Goal: Information Seeking & Learning: Learn about a topic

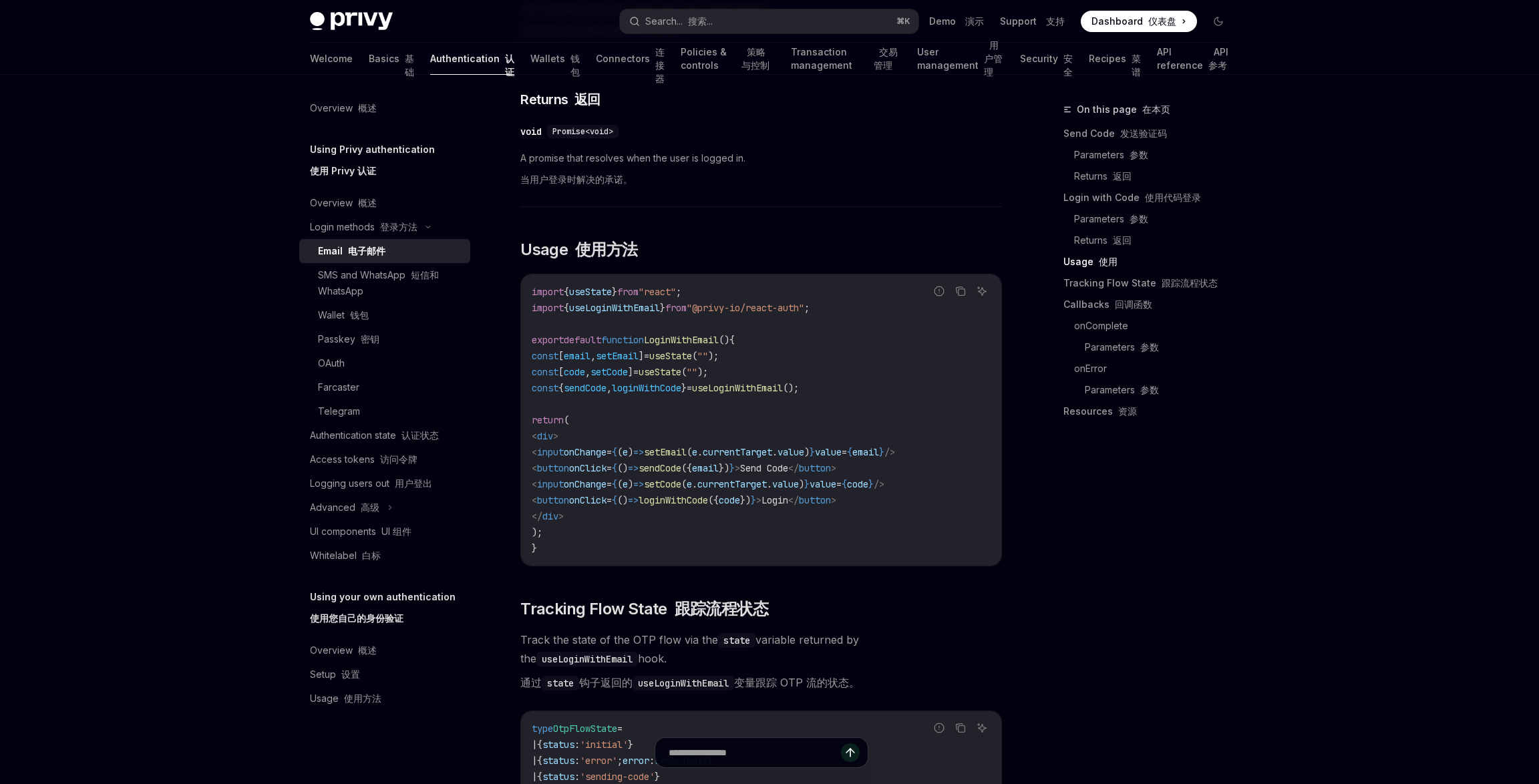
scroll to position [1234, 0]
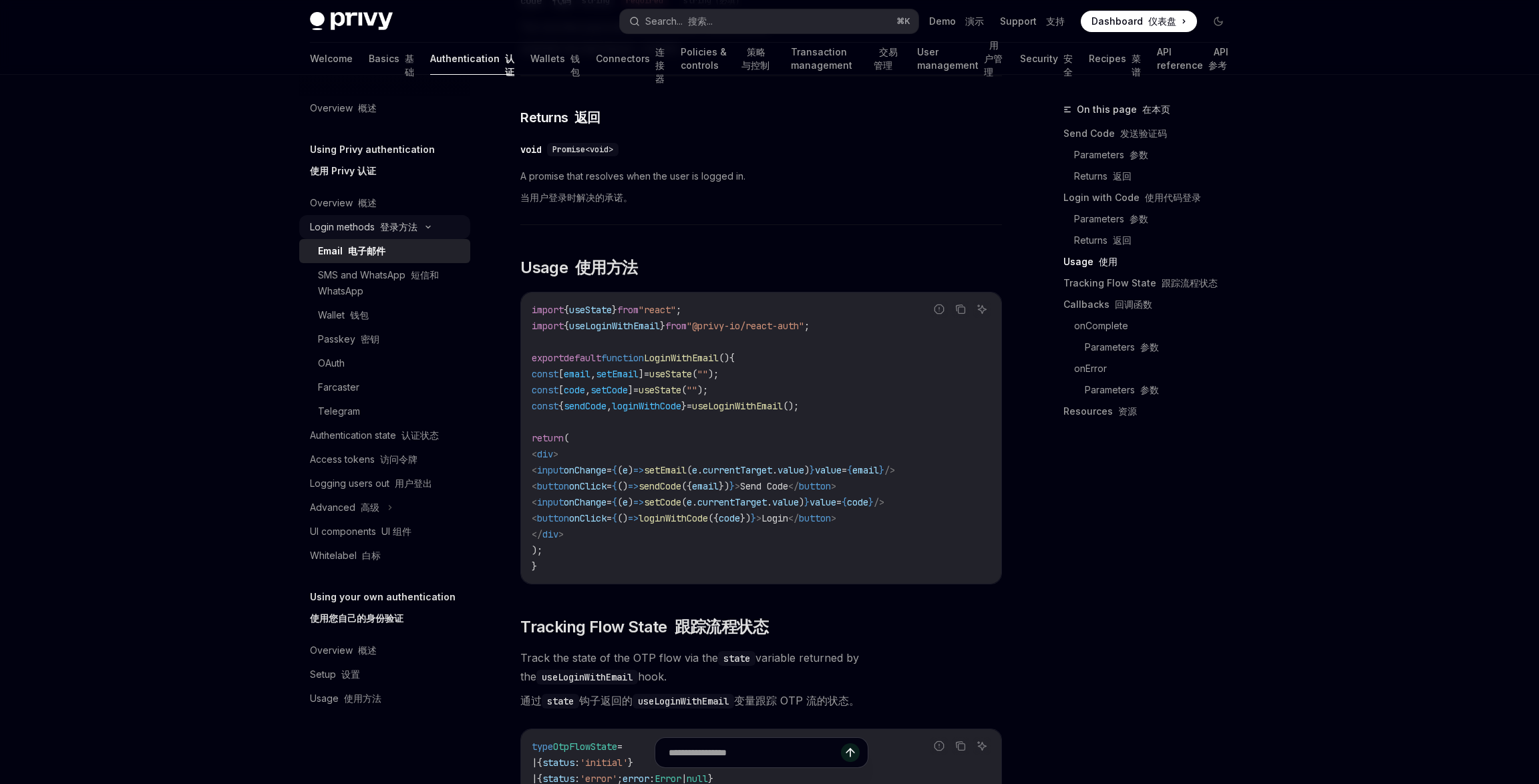
click at [421, 230] on div "Login methods 登录方法" at bounding box center [385, 226] width 171 height 24
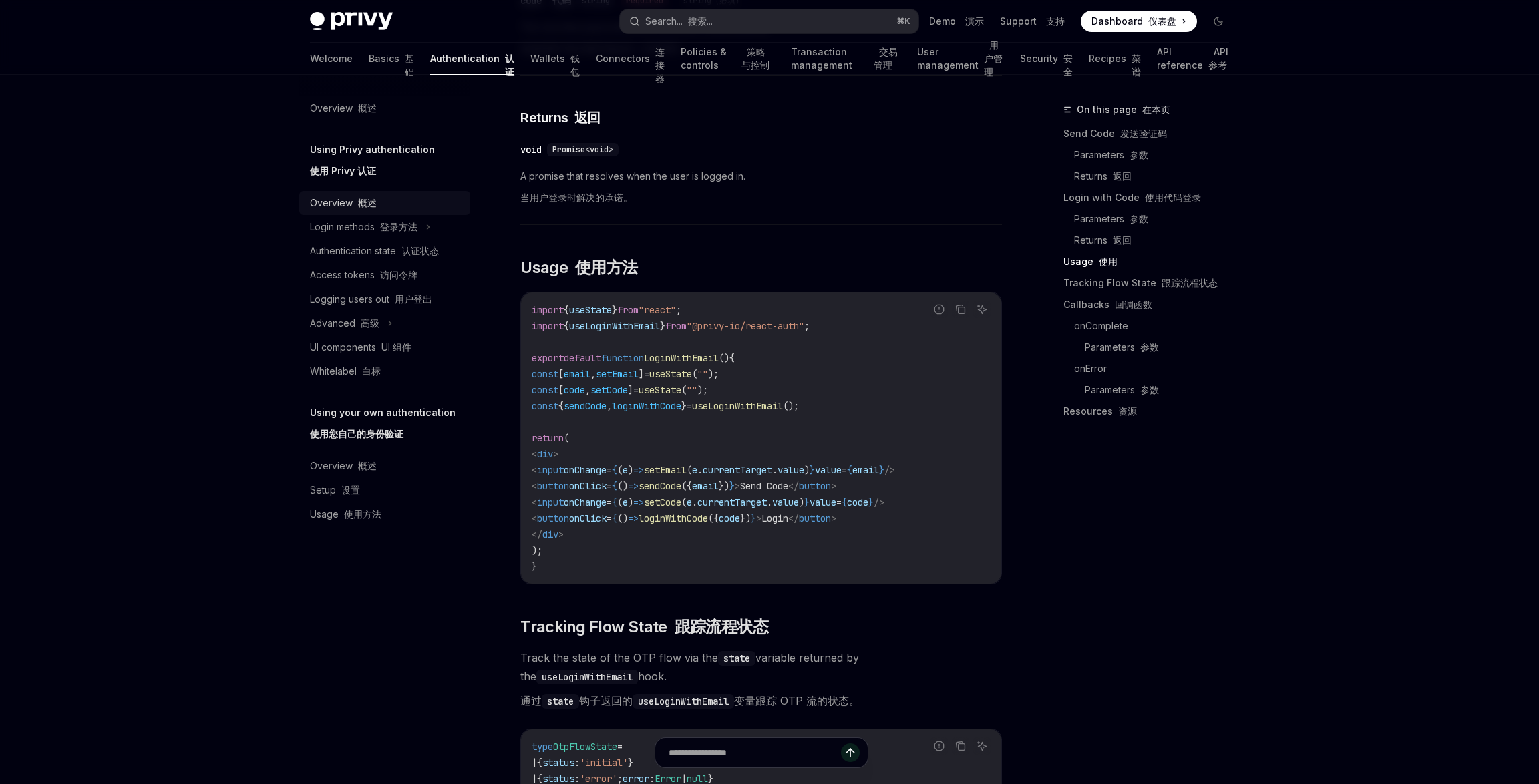
click at [412, 209] on div "Overview 概述" at bounding box center [386, 203] width 152 height 16
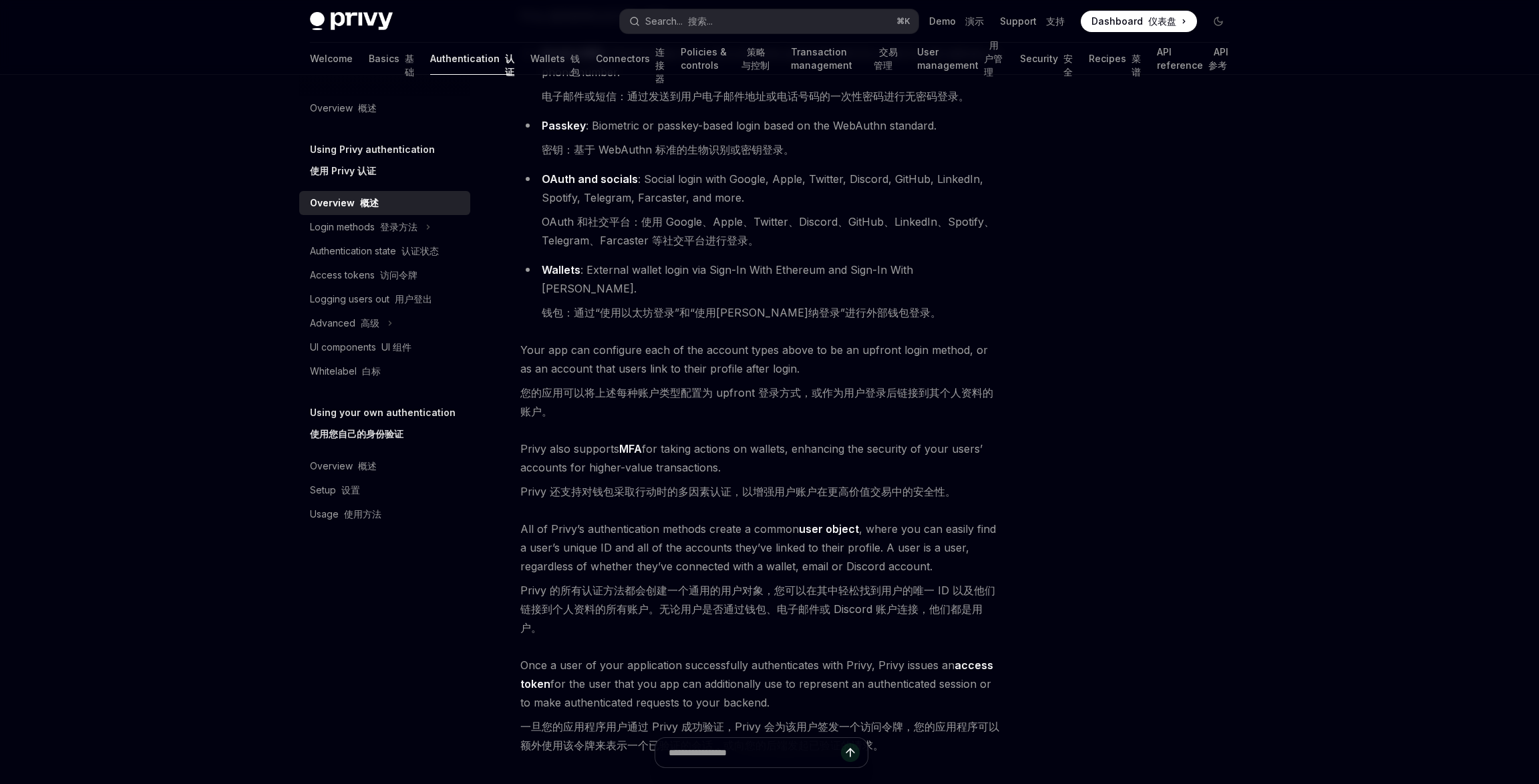
scroll to position [321, 0]
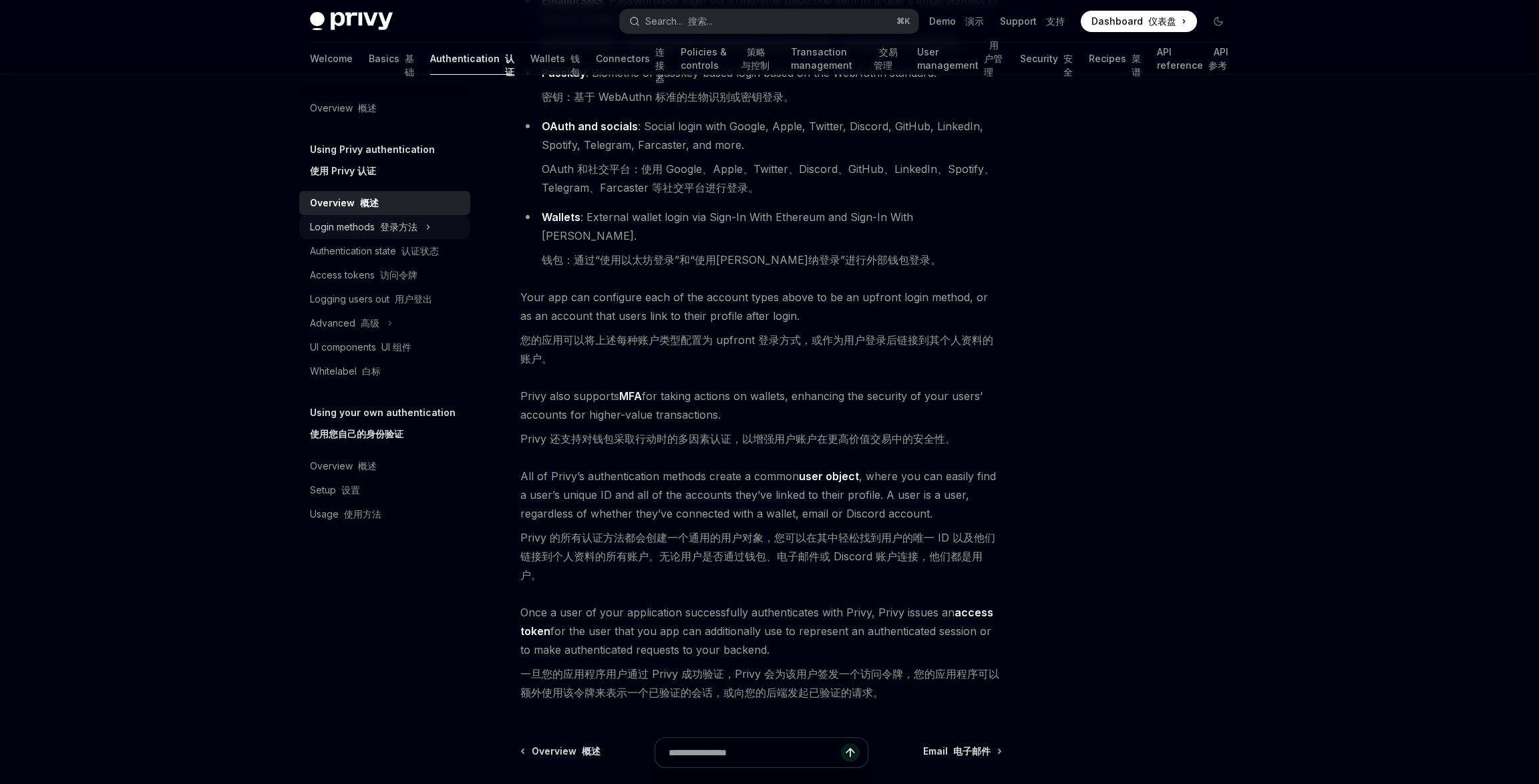
click at [410, 226] on font "登录方法" at bounding box center [398, 226] width 37 height 12
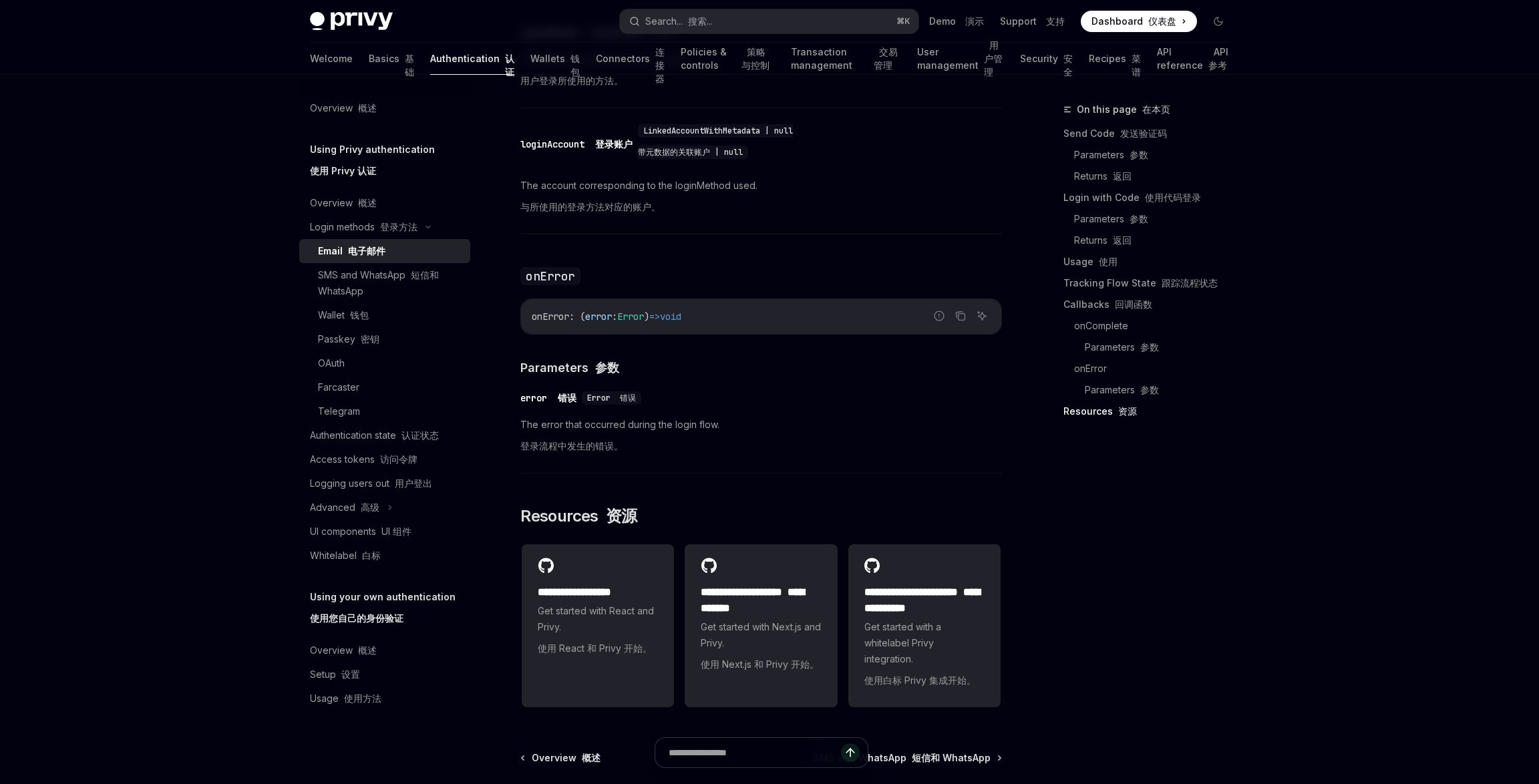
scroll to position [3168, 0]
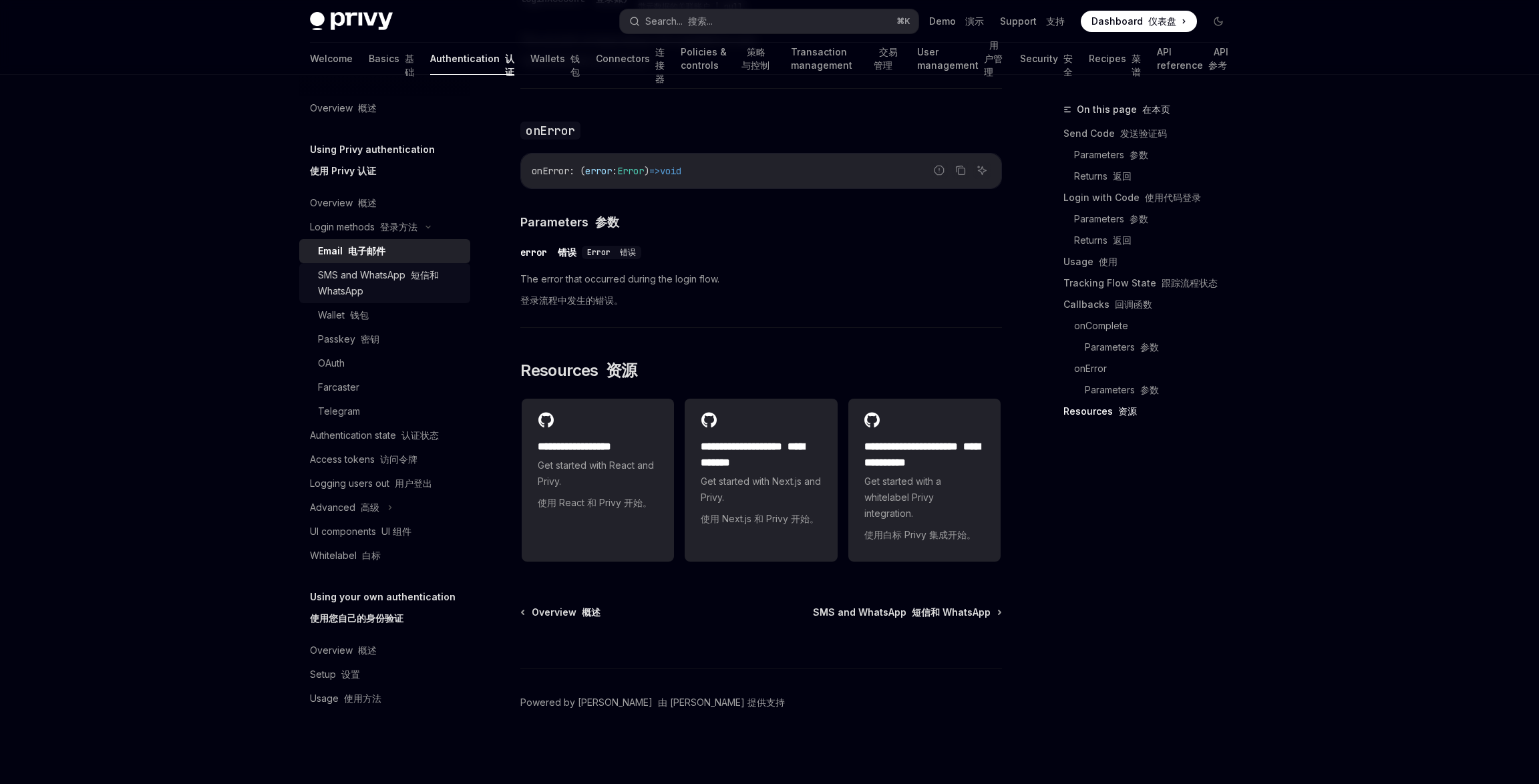
click at [385, 285] on div "SMS and WhatsApp 短信和 WhatsApp" at bounding box center [389, 282] width 144 height 32
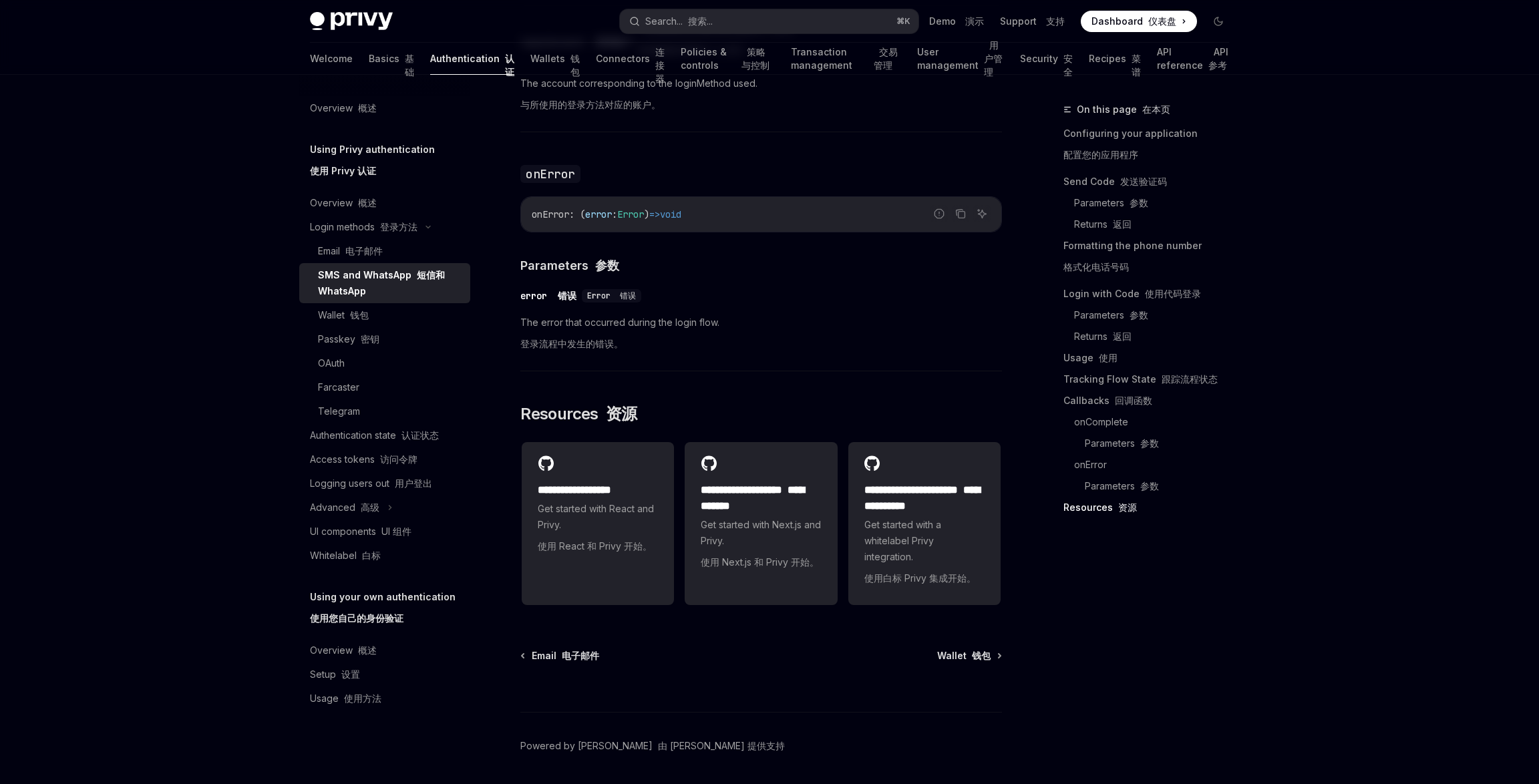
scroll to position [4122, 0]
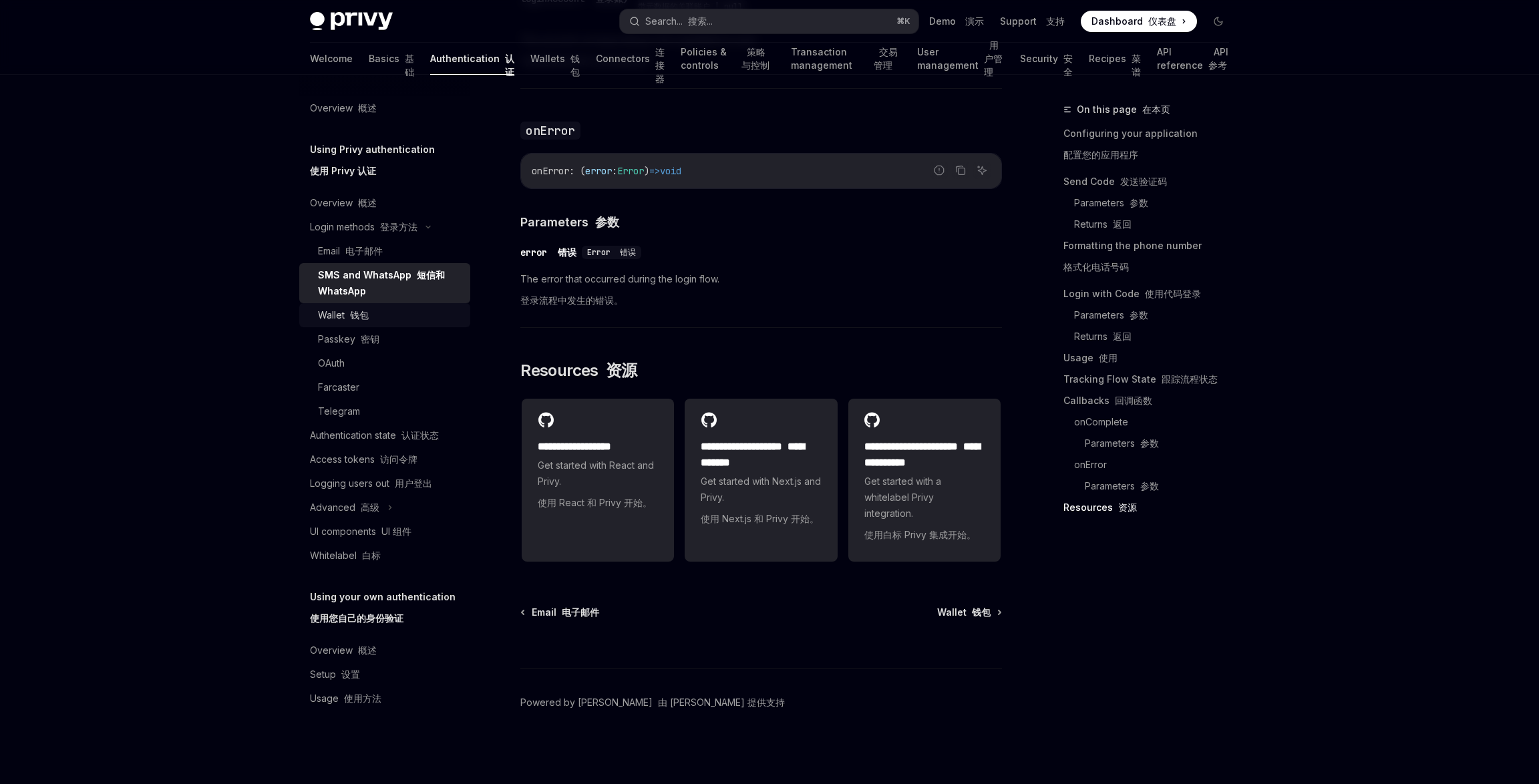
click at [378, 318] on div "Wallet 钱包" at bounding box center [389, 315] width 144 height 16
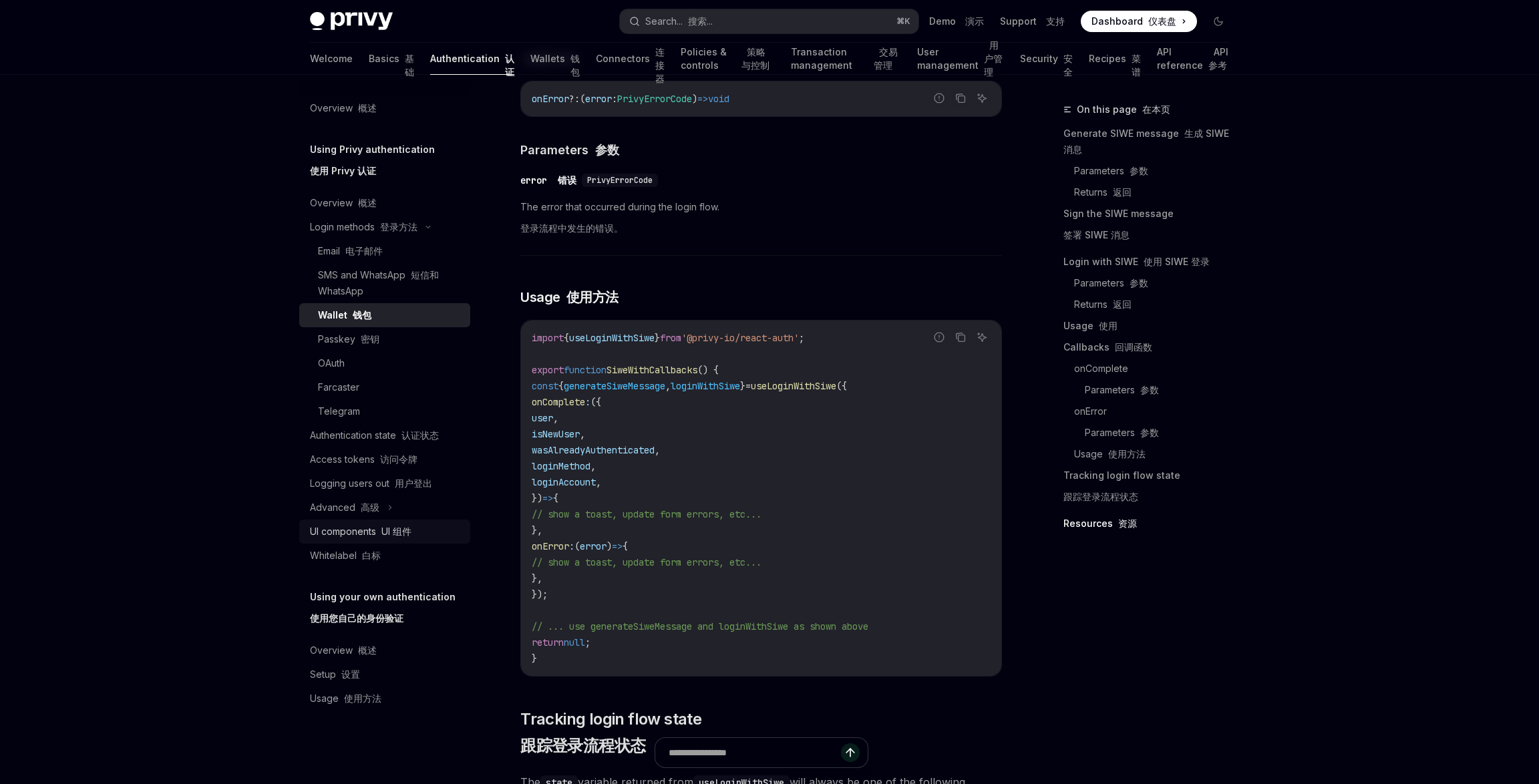
scroll to position [3202, 0]
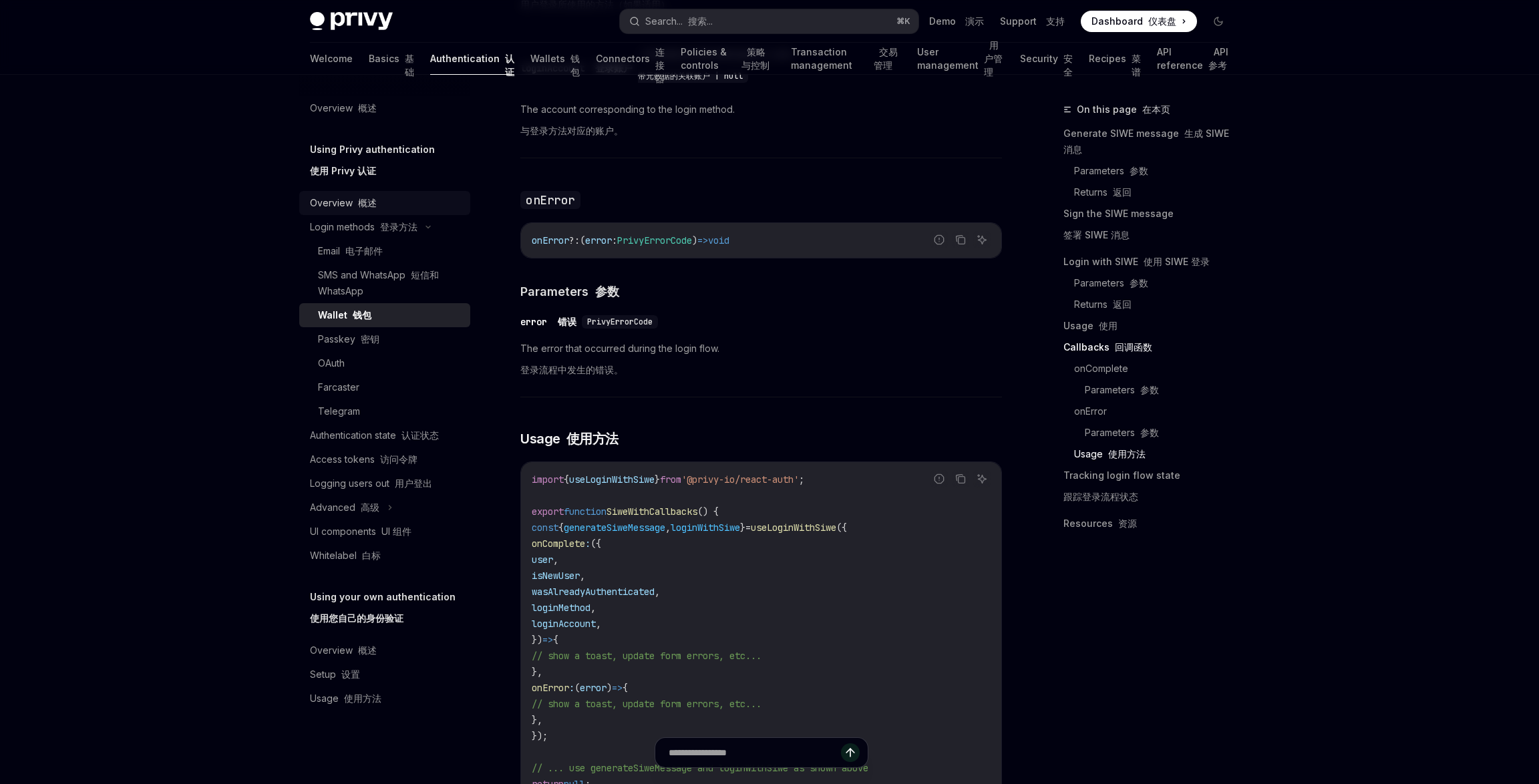
click at [357, 196] on div "Overview 概述" at bounding box center [343, 203] width 67 height 16
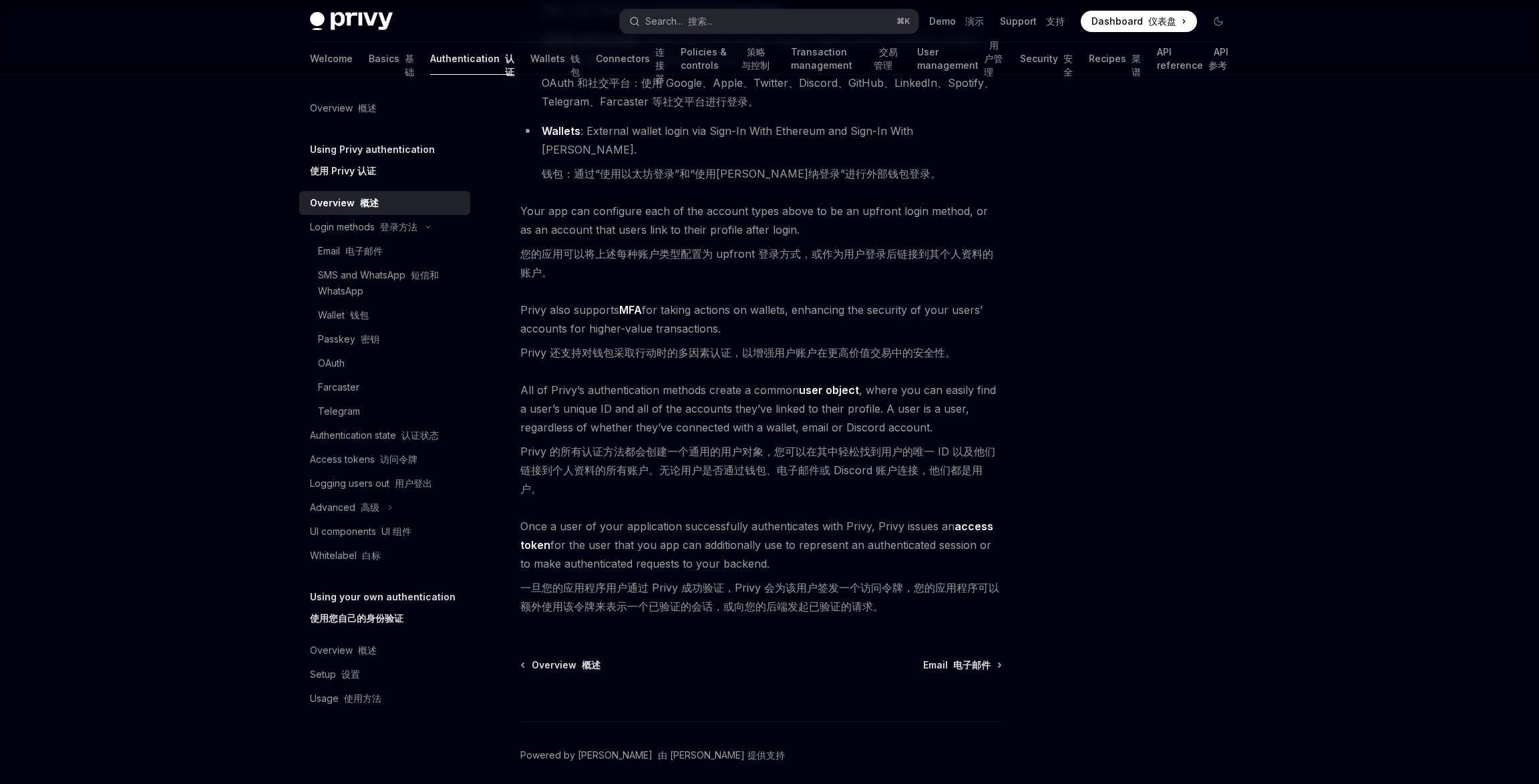
scroll to position [441, 0]
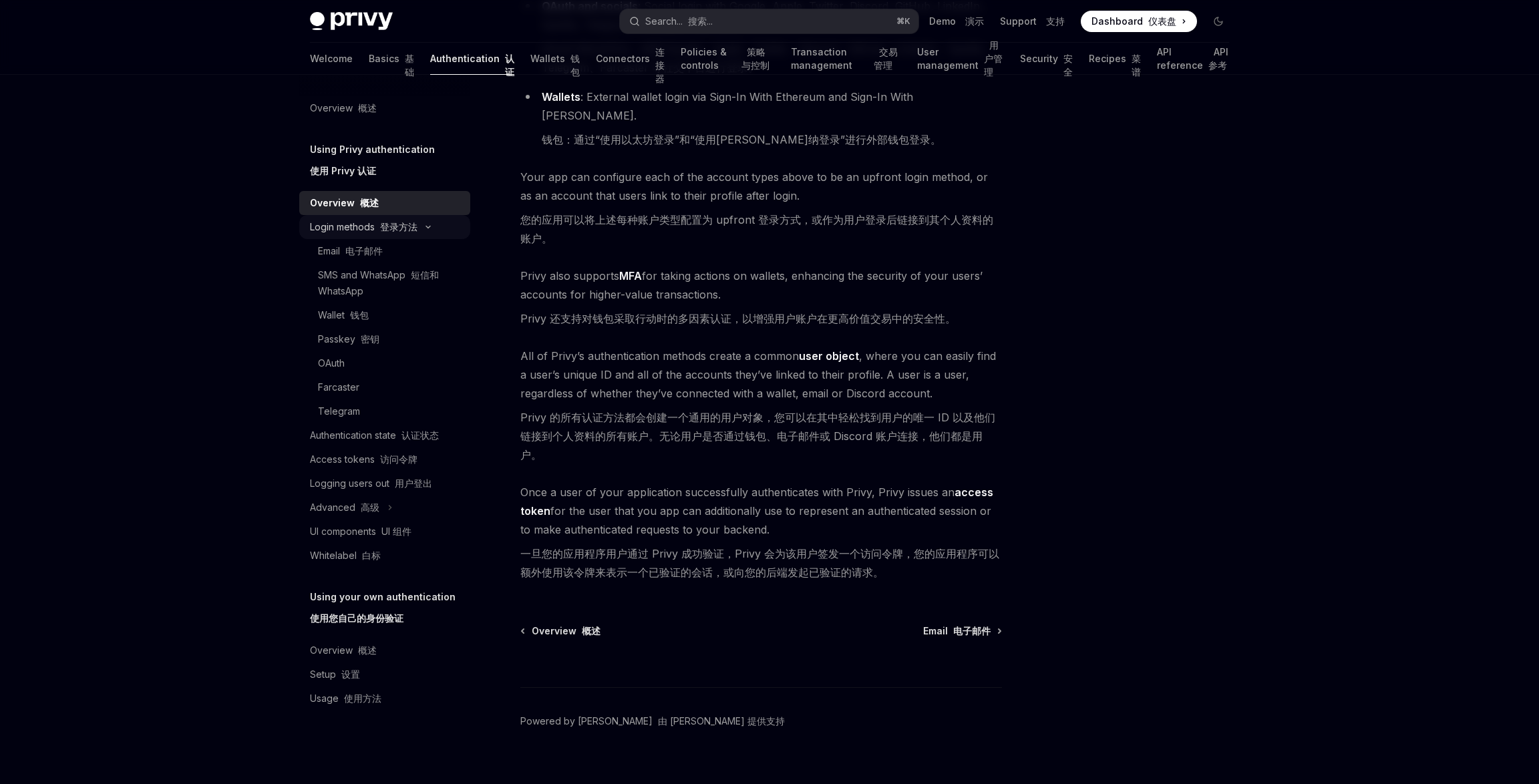
click at [400, 227] on font "登录方法" at bounding box center [398, 226] width 37 height 12
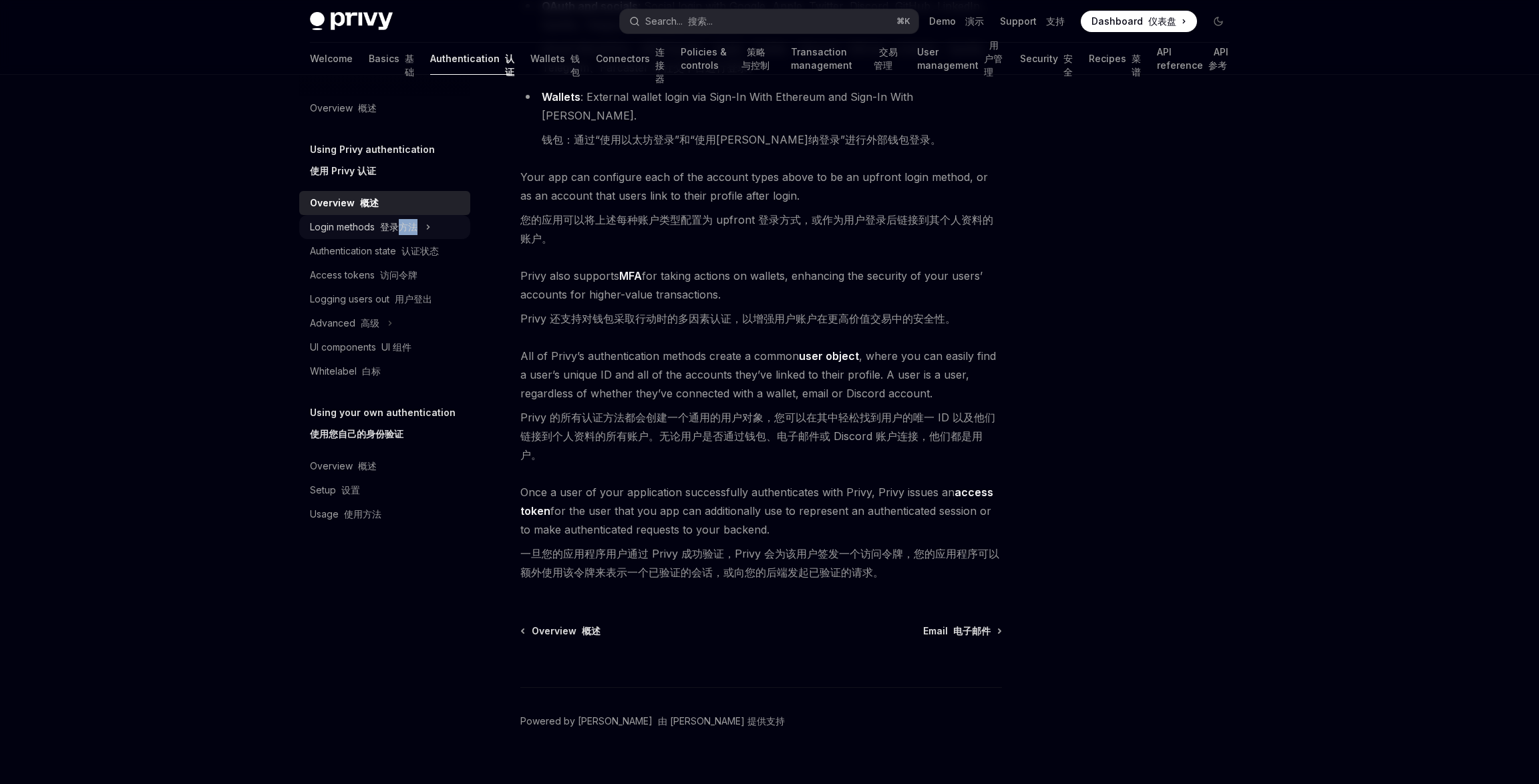
click at [400, 227] on font "登录方法" at bounding box center [398, 226] width 37 height 12
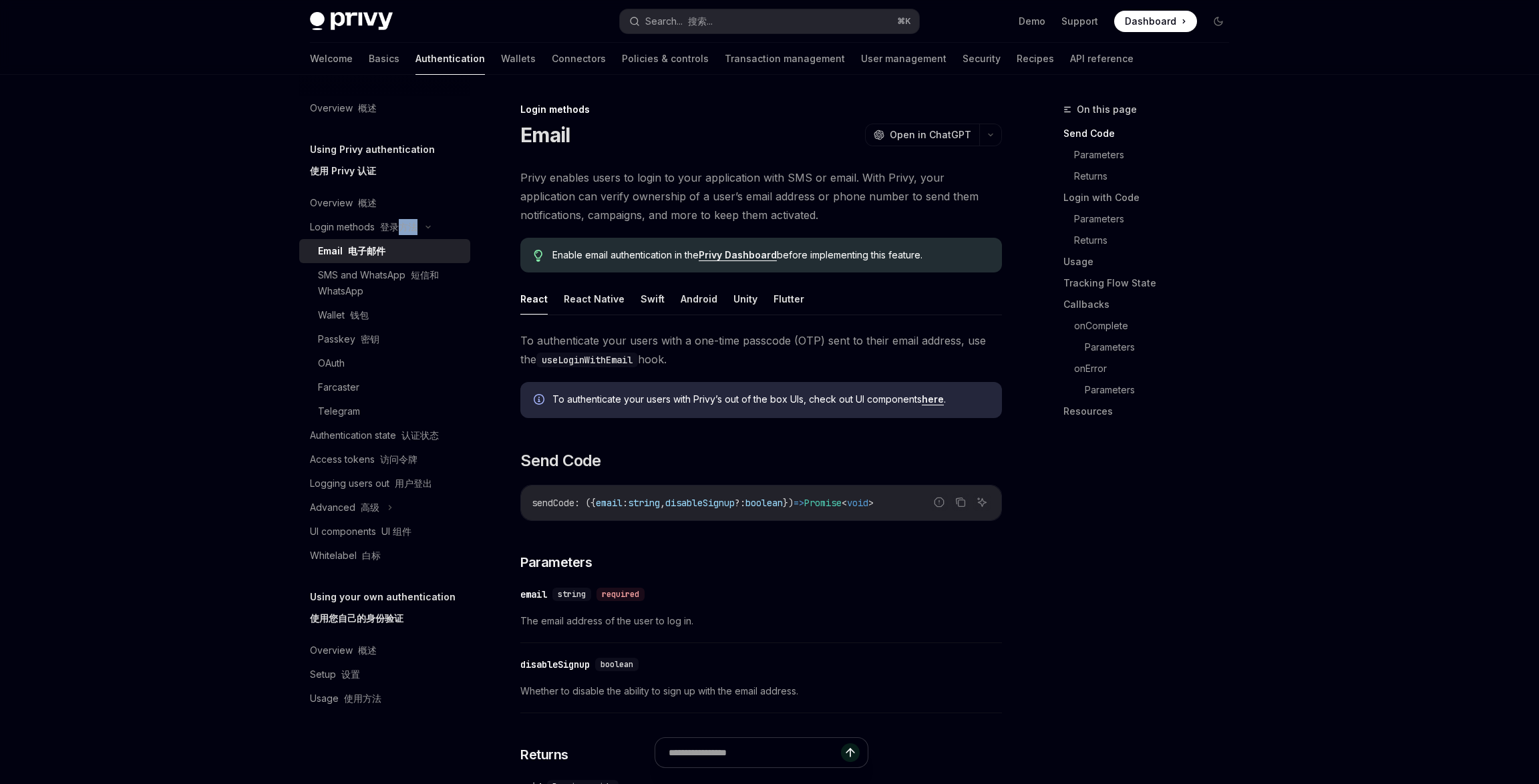
click at [393, 250] on div "Email 电子邮件" at bounding box center [389, 251] width 144 height 16
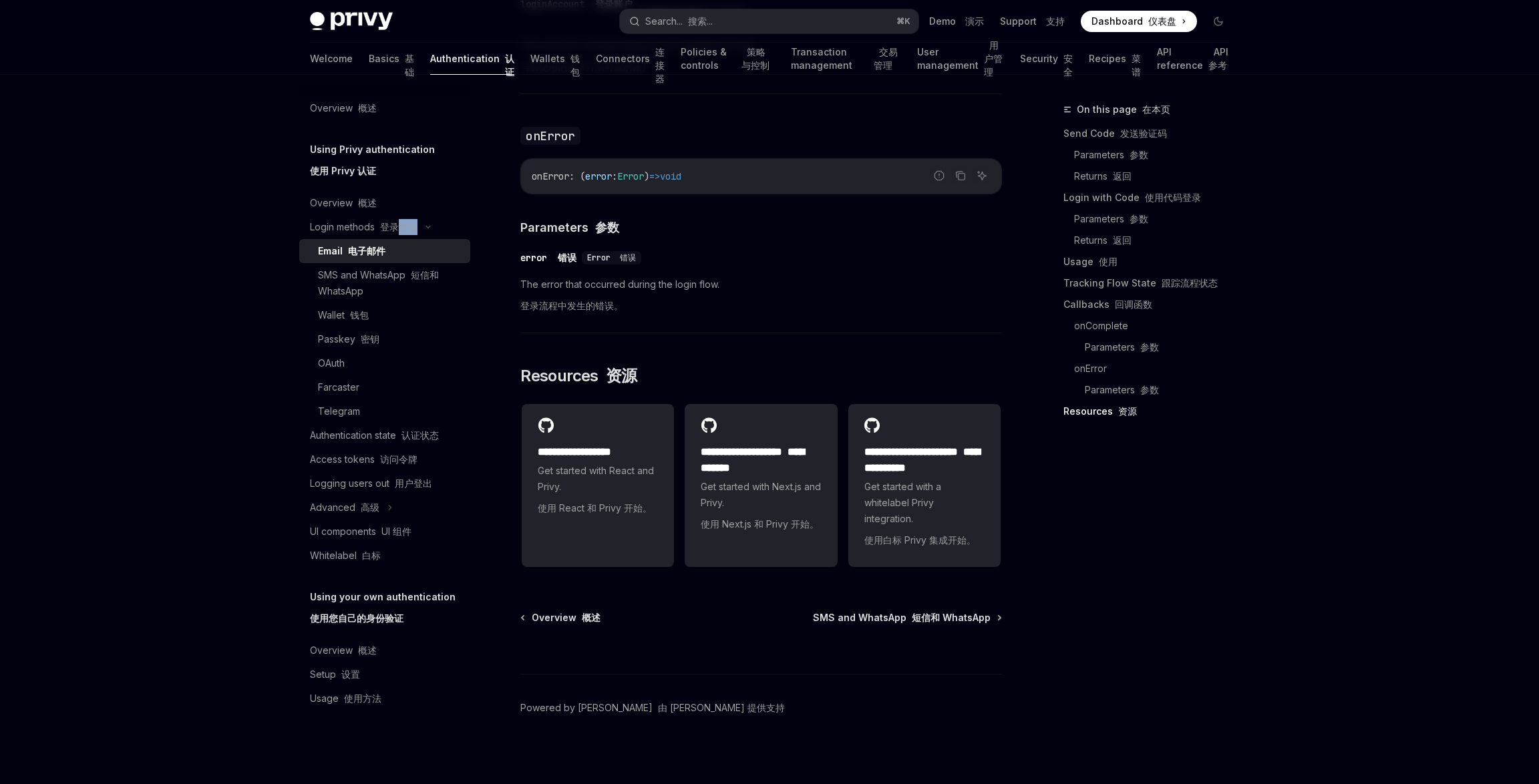
scroll to position [3168, 0]
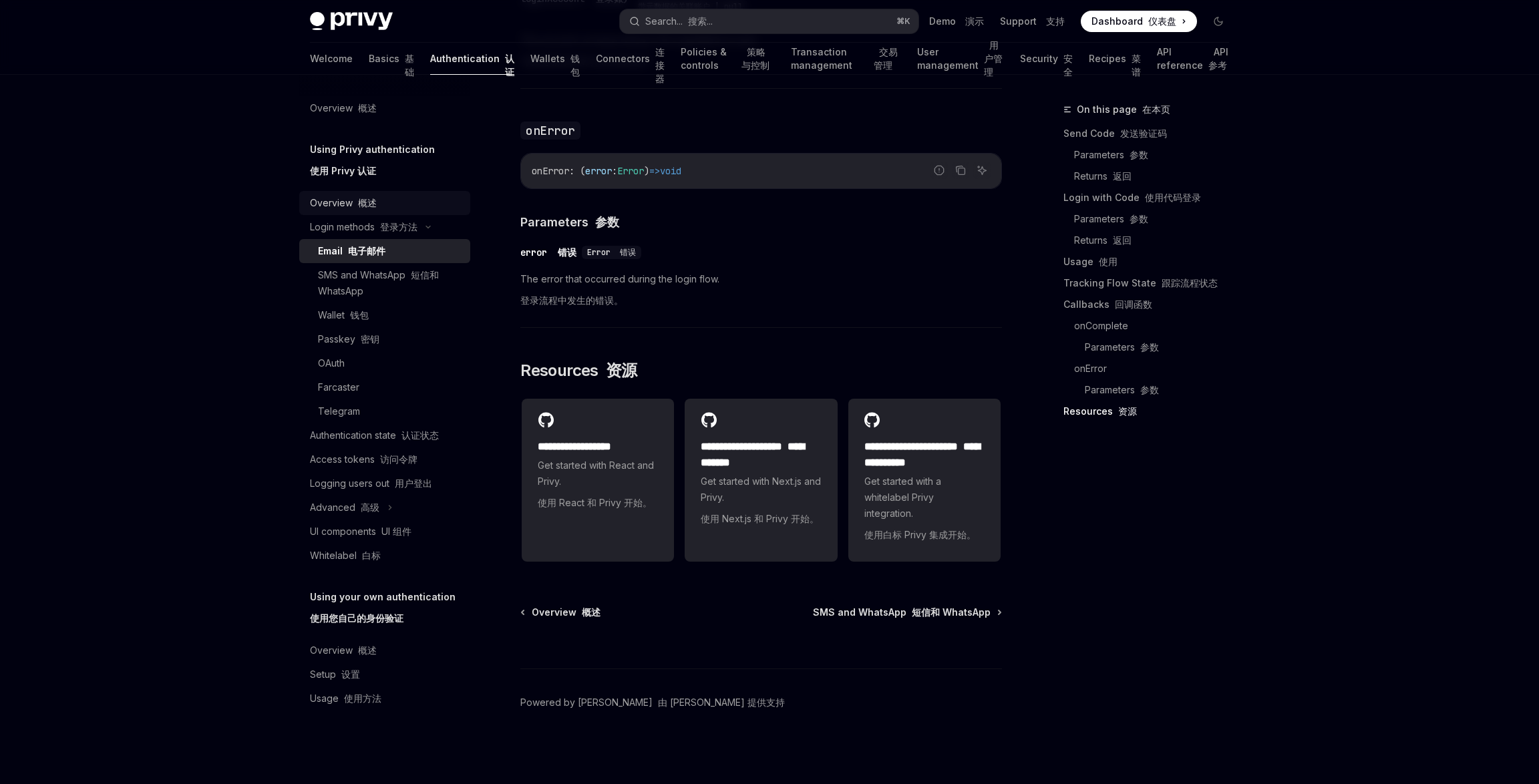
click at [373, 208] on font "概述" at bounding box center [368, 202] width 19 height 12
type textarea "*"
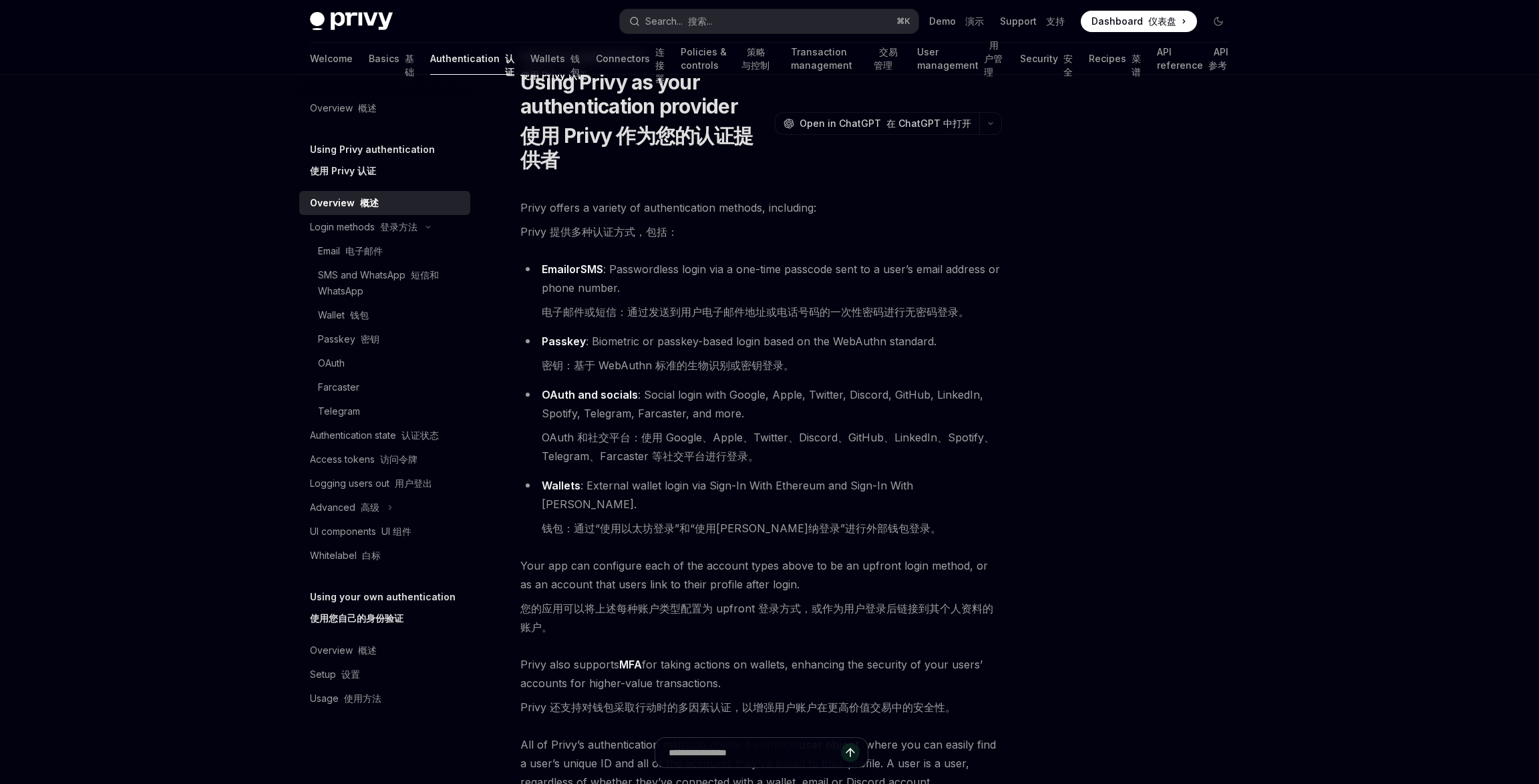
scroll to position [56, 0]
click at [372, 516] on div "Advanced 高级" at bounding box center [385, 507] width 171 height 24
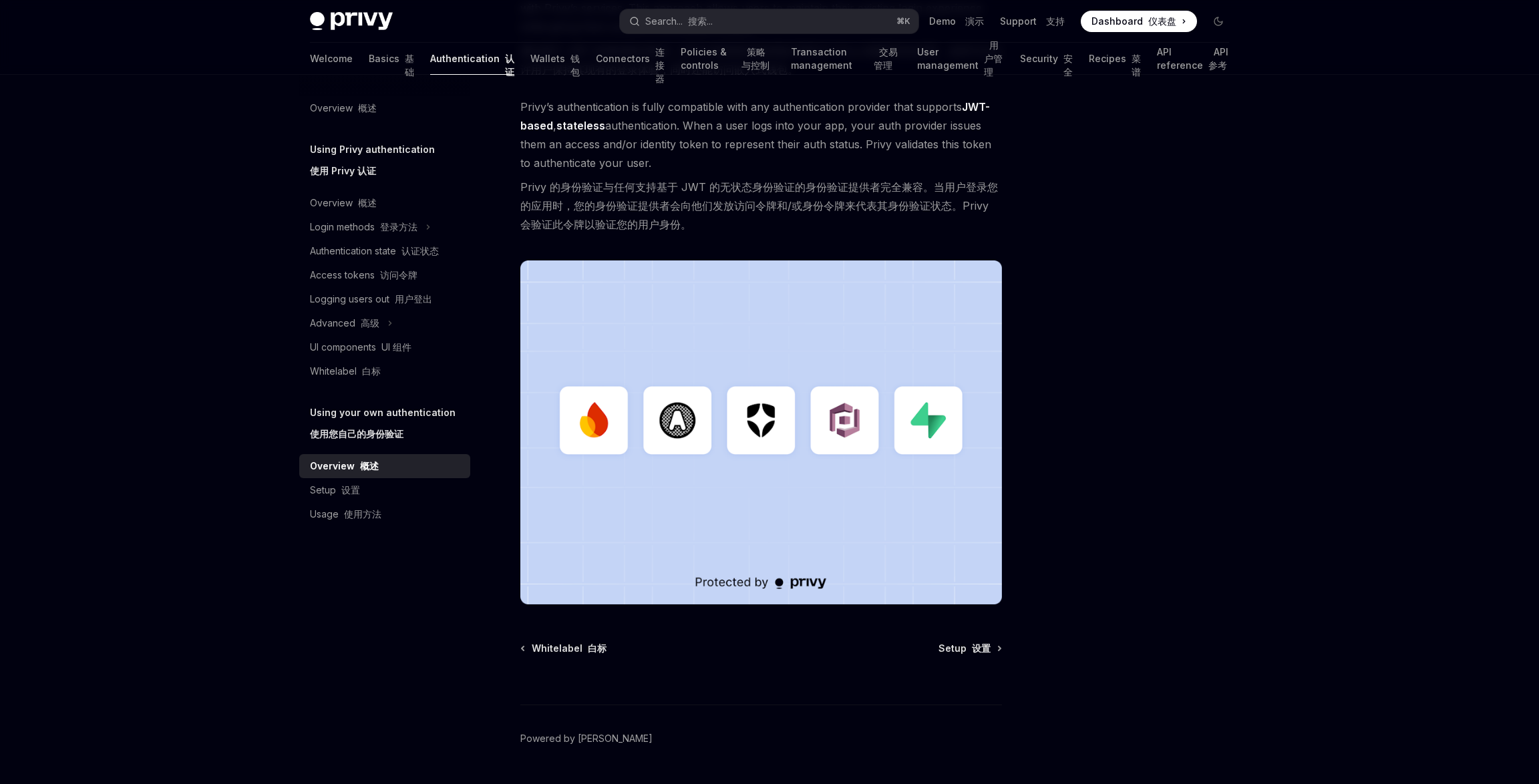
scroll to position [382, 0]
